Goal: Navigation & Orientation: Find specific page/section

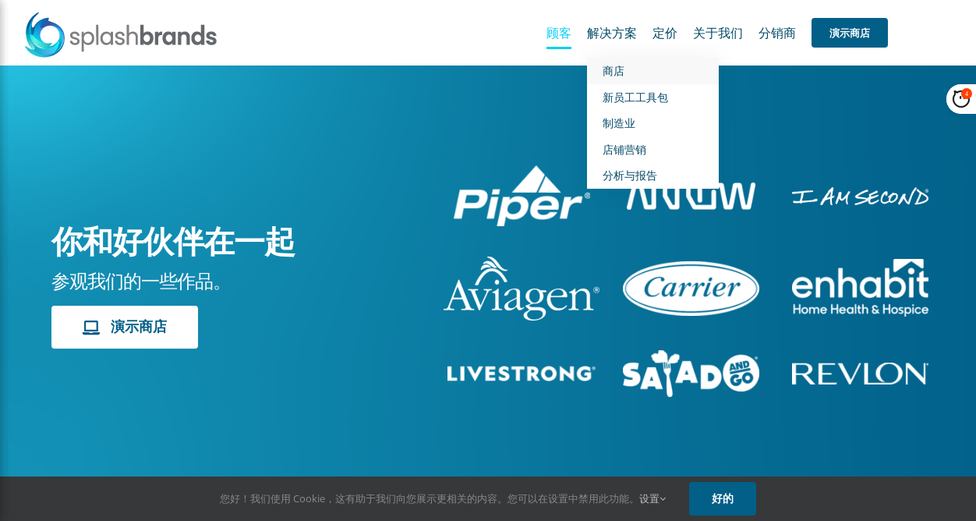
click at [619, 79] on link "商店" at bounding box center [653, 71] width 132 height 27
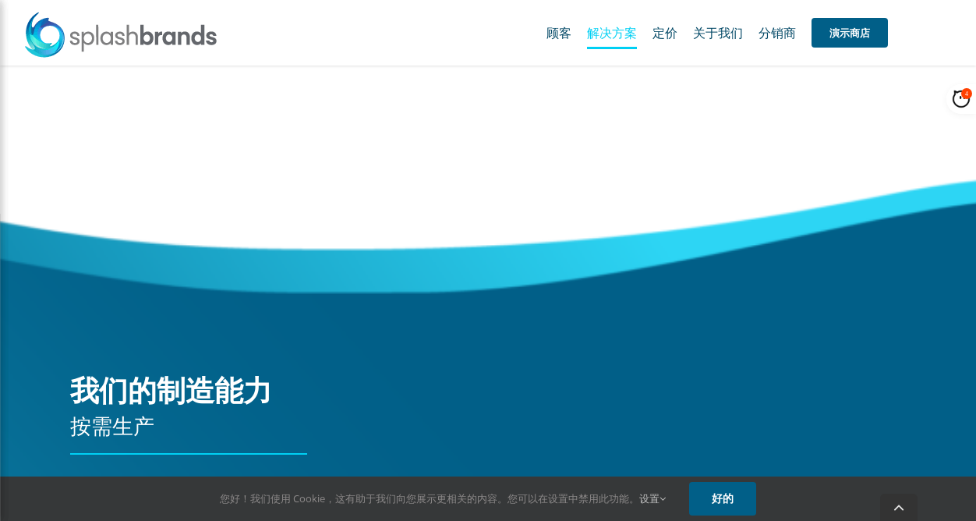
scroll to position [3545, 0]
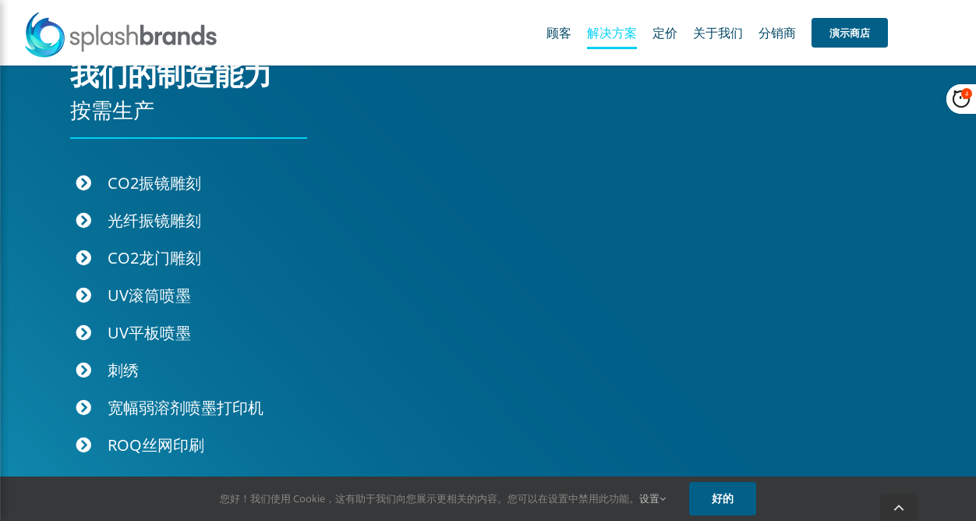
click at [112, 335] on font "UV平板喷墨" at bounding box center [149, 332] width 83 height 21
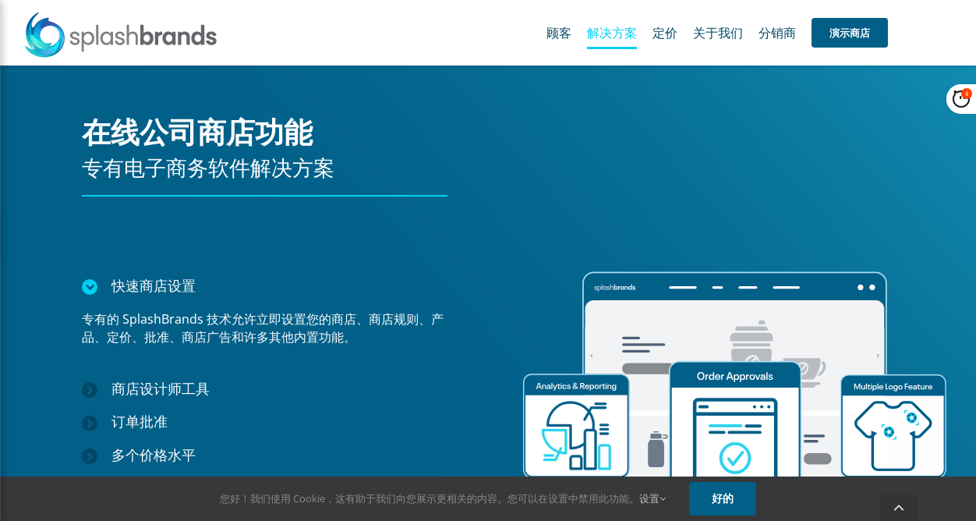
scroll to position [2621, 0]
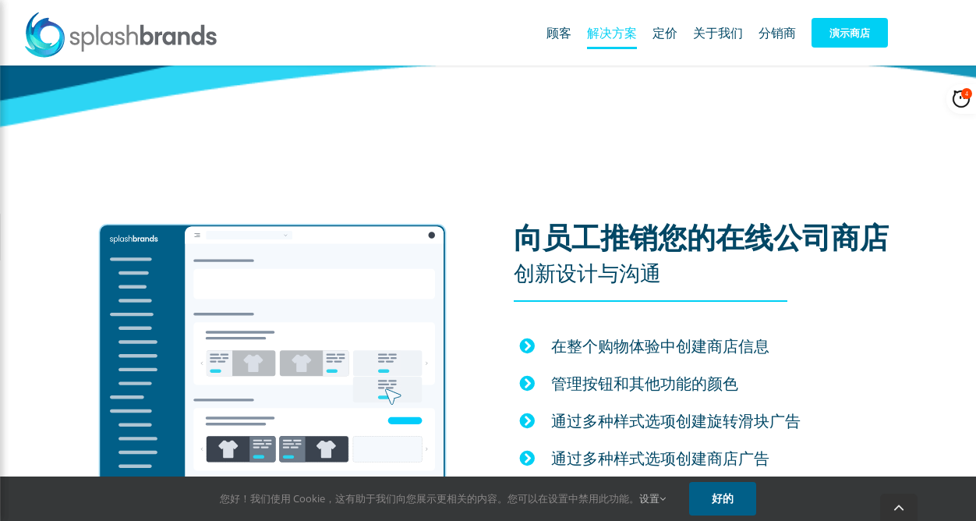
click at [872, 23] on span "演示商店" at bounding box center [850, 33] width 76 height 30
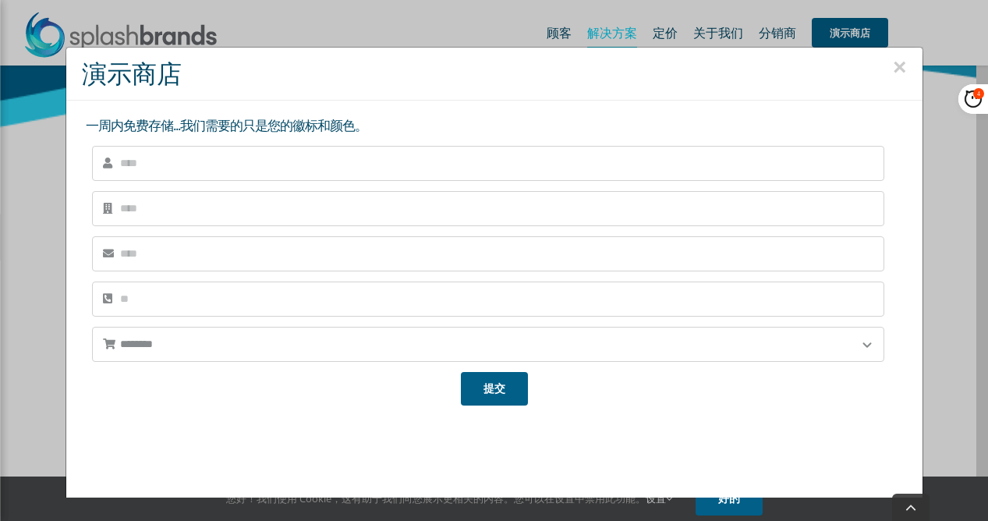
click at [893, 65] on font "×" at bounding box center [900, 67] width 14 height 26
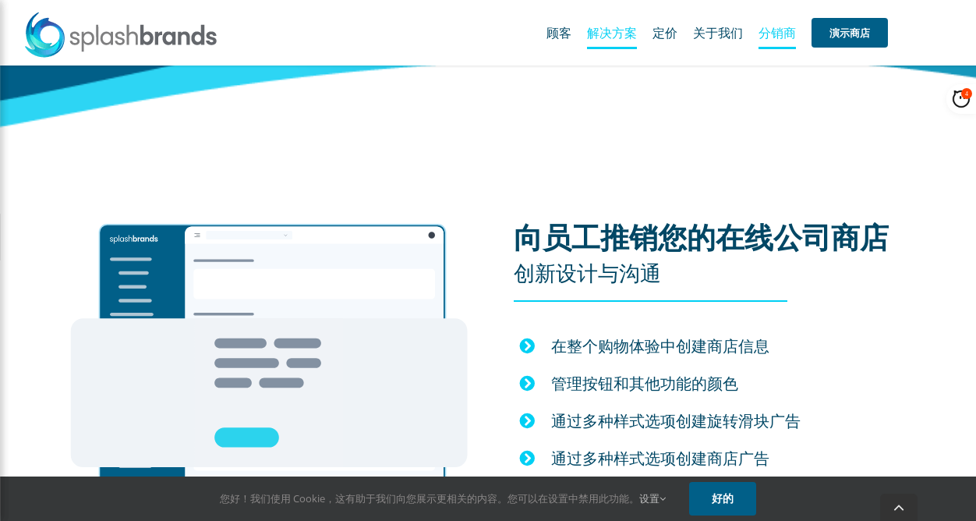
click at [783, 31] on font "分销商" at bounding box center [777, 32] width 37 height 17
